Goal: Task Accomplishment & Management: Manage account settings

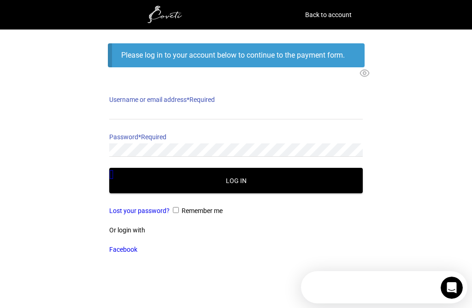
click at [377, 67] on button "Show password" at bounding box center [377, 67] width 0 height 0
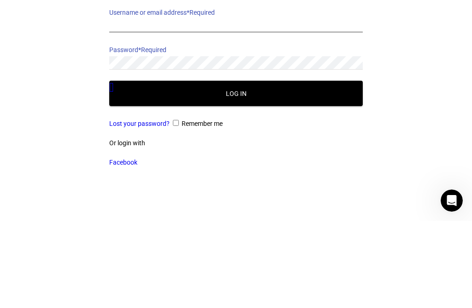
click at [265, 106] on input "Username or email address * Required" at bounding box center [235, 112] width 253 height 13
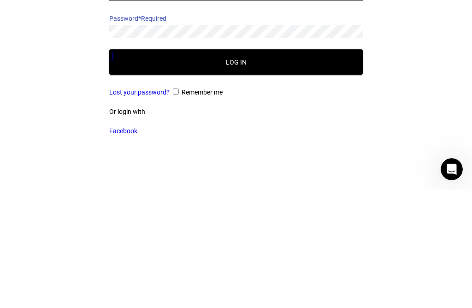
type input "christinemcmahon000@gmail.com"
click at [153, 207] on link "Lost your password?" at bounding box center [139, 210] width 60 height 7
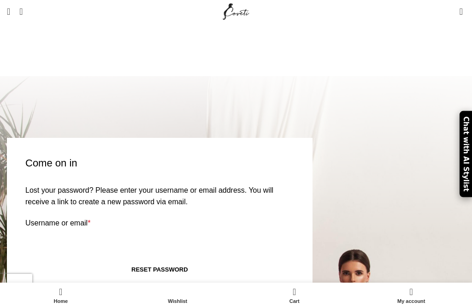
click at [138, 231] on input "Username or email * Required" at bounding box center [159, 240] width 269 height 19
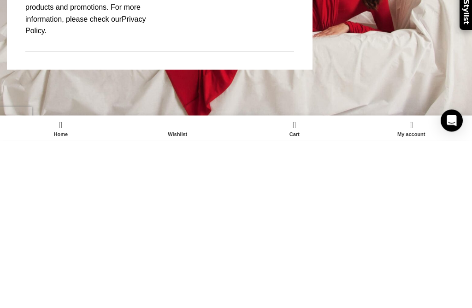
type input "christinemcmahon000@gmail.com"
click at [185, 93] on button "Reset password" at bounding box center [159, 102] width 269 height 19
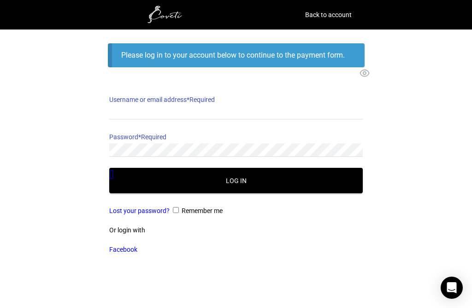
click at [281, 182] on button "Log in" at bounding box center [235, 180] width 253 height 25
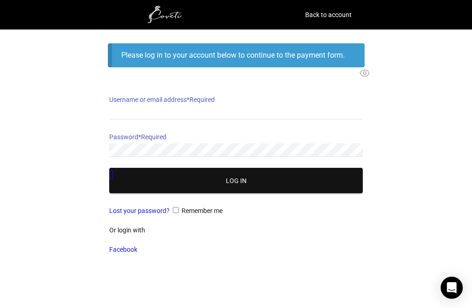
click at [238, 106] on div at bounding box center [235, 174] width 283 height 214
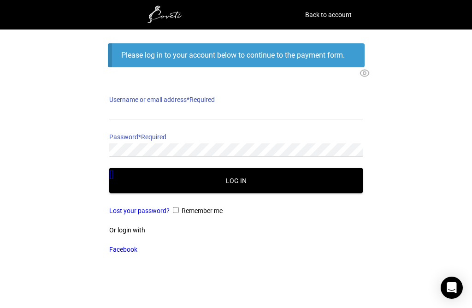
click at [335, 12] on link "Back to account" at bounding box center [328, 14] width 47 height 13
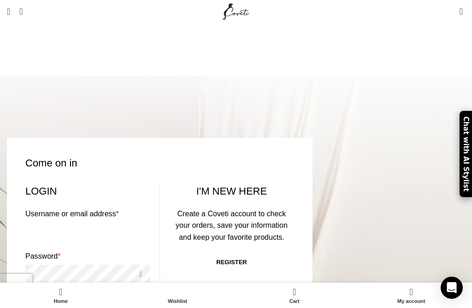
click at [88, 222] on input "Username or email address * Required" at bounding box center [87, 231] width 125 height 19
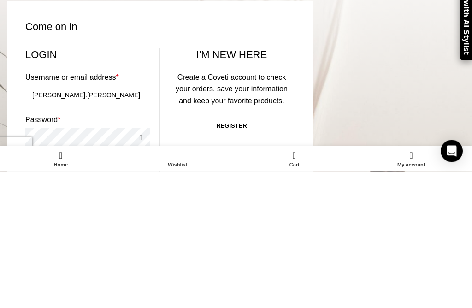
type input "[PERSON_NAME].[PERSON_NAME]"
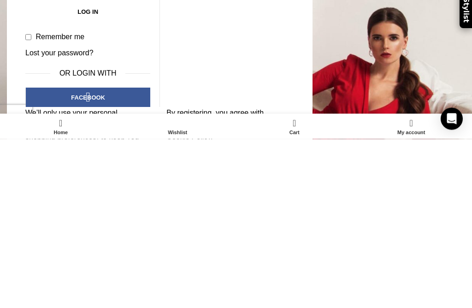
scroll to position [134, 0]
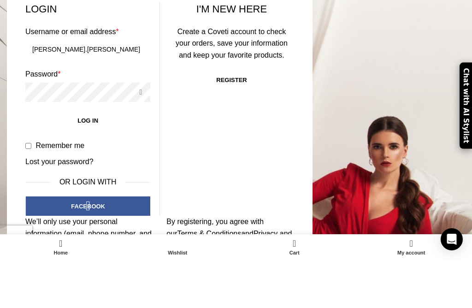
click at [109, 159] on button "Log in" at bounding box center [87, 168] width 125 height 19
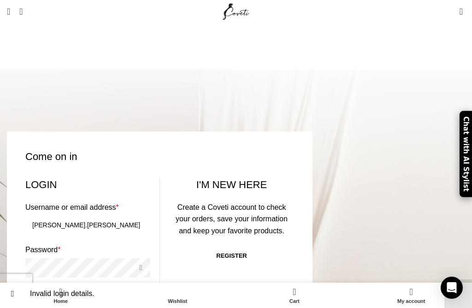
scroll to position [8, 0]
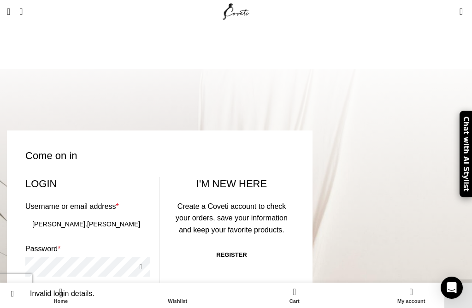
click at [253, 49] on span "My Account" at bounding box center [250, 53] width 41 height 8
click at [248, 23] on img "Site logo" at bounding box center [236, 11] width 31 height 23
click at [252, 49] on span "My Account" at bounding box center [250, 53] width 41 height 8
click at [92, 286] on button "Log in" at bounding box center [87, 295] width 125 height 19
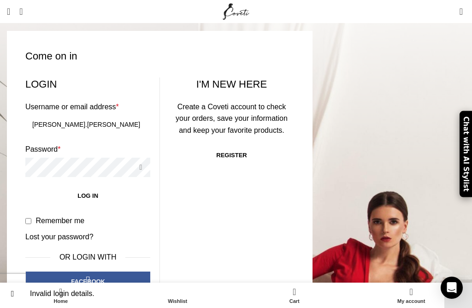
click at [94, 231] on link "Lost your password?" at bounding box center [59, 237] width 68 height 12
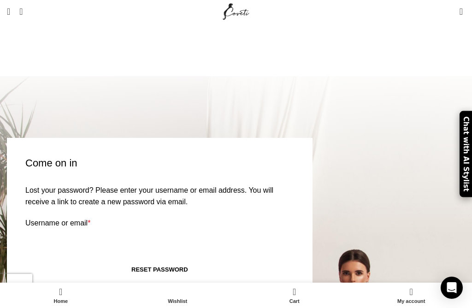
click at [110, 231] on input "Username or email * Required" at bounding box center [159, 240] width 269 height 19
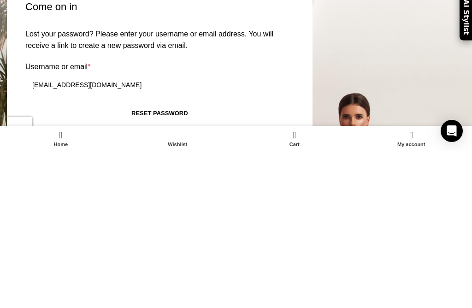
type input "christinemcmahon000@gmail.com"
click at [225, 260] on button "Reset password" at bounding box center [159, 269] width 269 height 19
